Goal: Check status

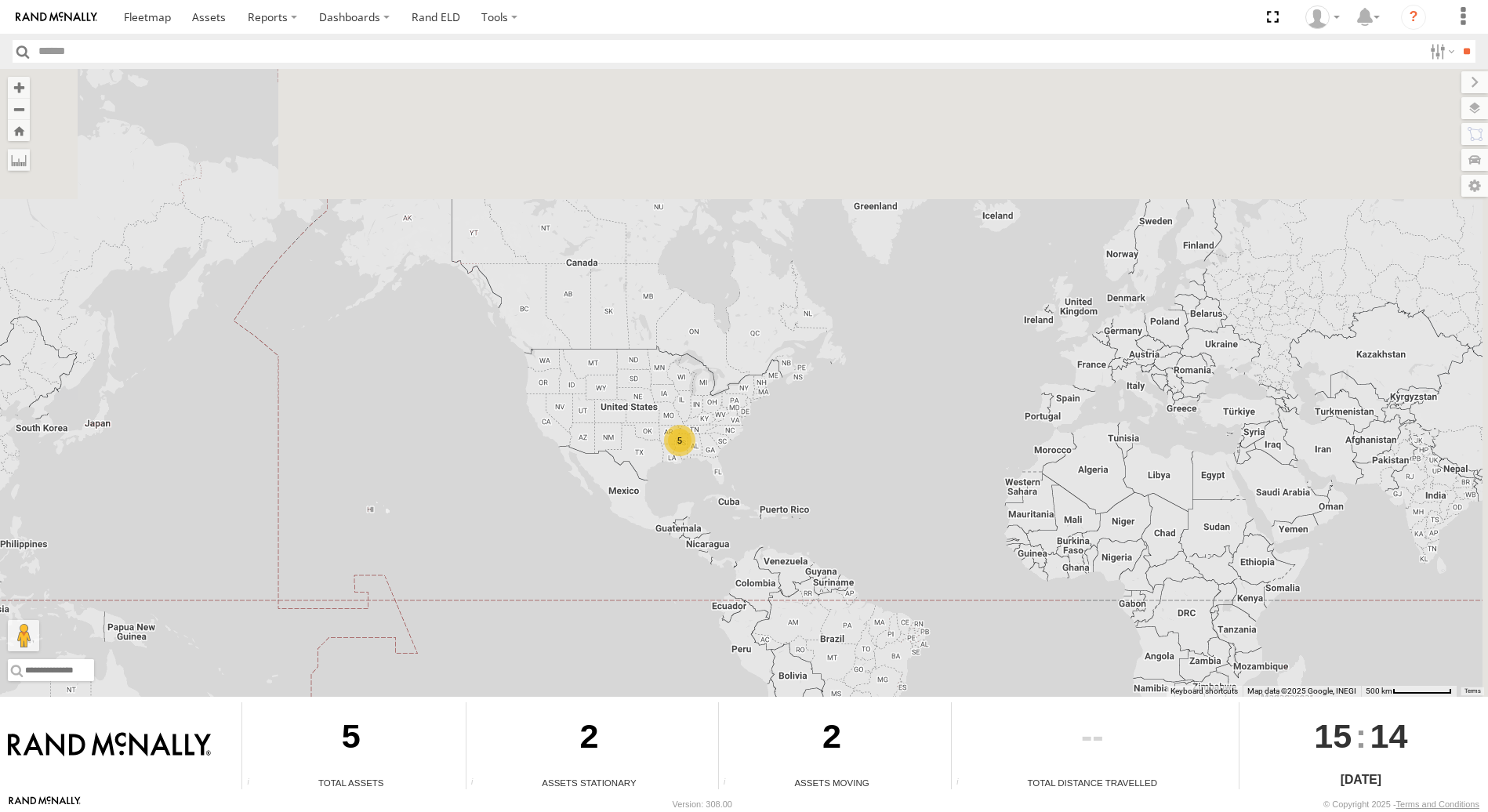
drag, startPoint x: 1209, startPoint y: 260, endPoint x: 528, endPoint y: 602, distance: 762.1
click at [528, 602] on div "5" at bounding box center [744, 383] width 1488 height 628
